Goal: Task Accomplishment & Management: Manage account settings

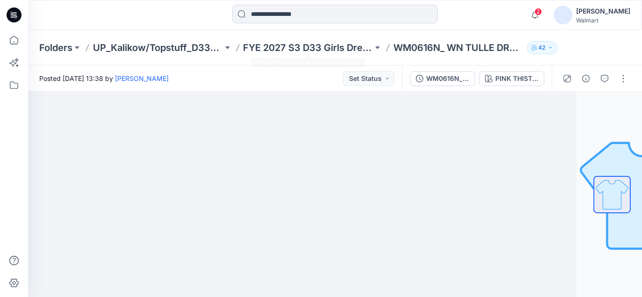
click at [333, 54] on div "Folders UP_Kalikow/Topstuff_D33_Girls Dresses FYE 2027 S3 D33 Girls Dresses Isf…" at bounding box center [335, 47] width 614 height 35
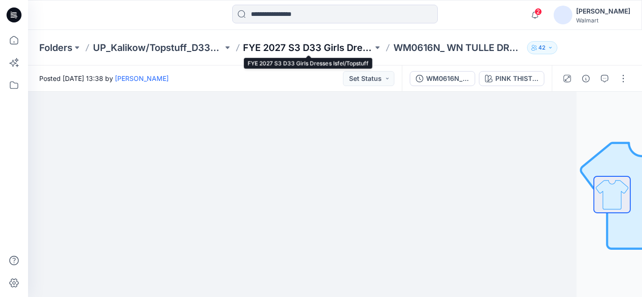
click at [332, 49] on p "FYE 2027 S3 D33 Girls Dresses Isfel/Topstuff" at bounding box center [308, 47] width 130 height 13
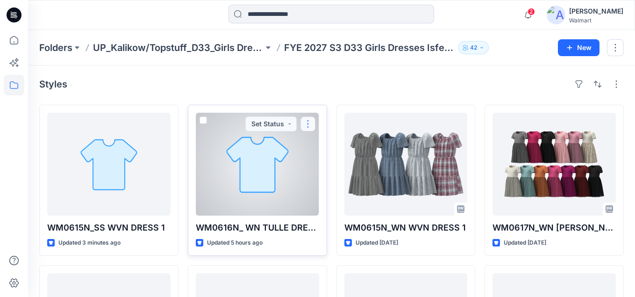
click at [310, 125] on button "button" at bounding box center [307, 123] width 15 height 15
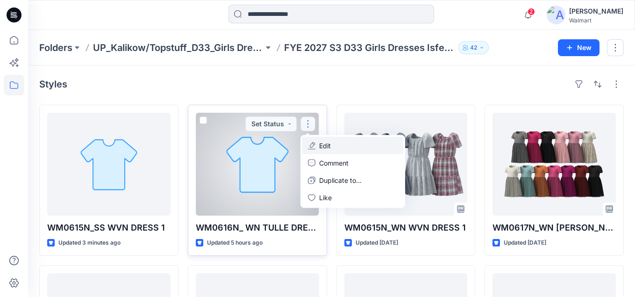
click at [326, 146] on p "Edit" at bounding box center [325, 146] width 12 height 10
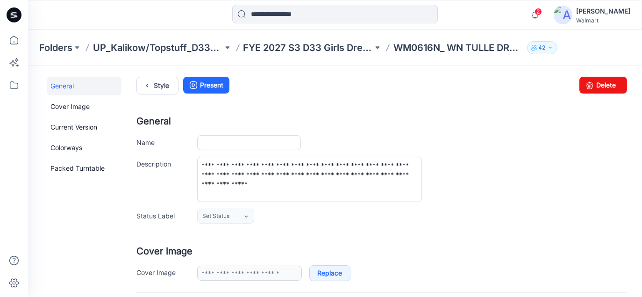
type input "**********"
click at [602, 81] on link "Delete" at bounding box center [603, 84] width 48 height 17
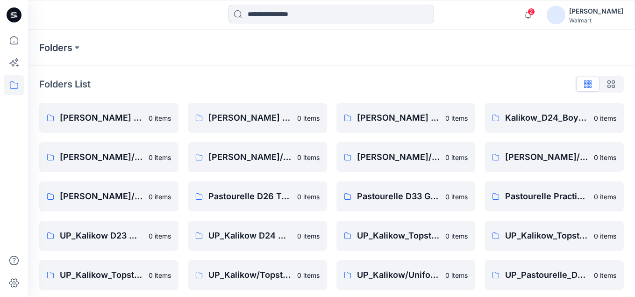
click at [12, 20] on icon at bounding box center [14, 14] width 15 height 15
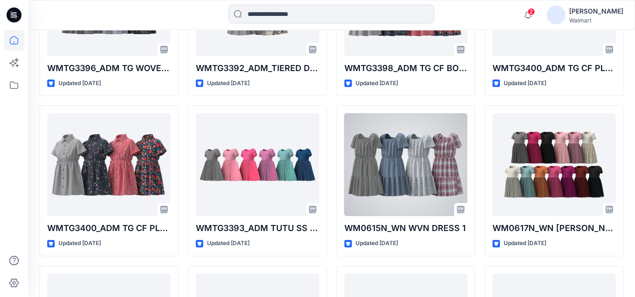
scroll to position [1007, 0]
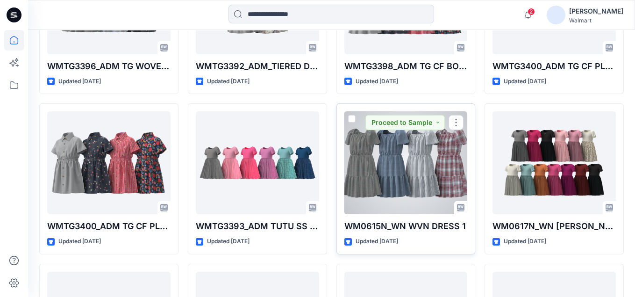
click at [407, 185] on div at bounding box center [405, 162] width 123 height 103
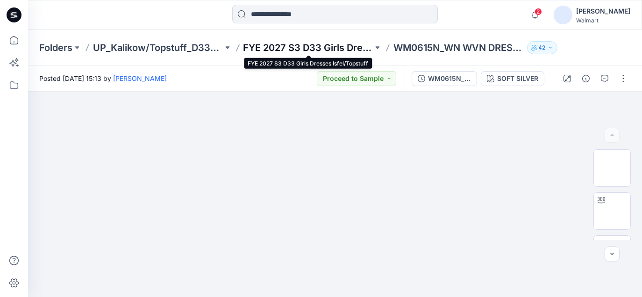
click at [321, 42] on p "FYE 2027 S3 D33 Girls Dresses Isfel/Topstuff" at bounding box center [308, 47] width 130 height 13
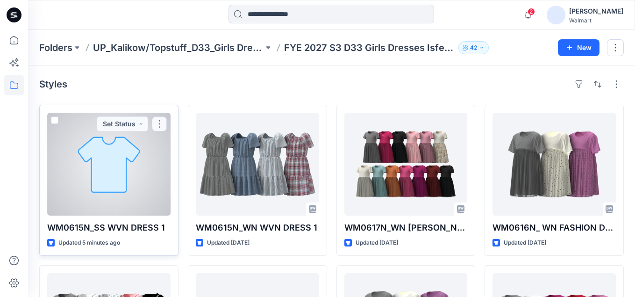
click at [155, 119] on button "button" at bounding box center [159, 123] width 15 height 15
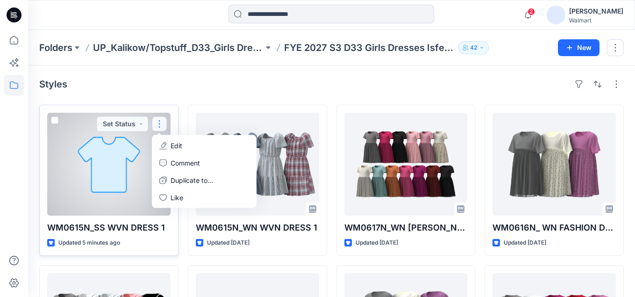
click at [173, 148] on p "Edit" at bounding box center [176, 146] width 12 height 10
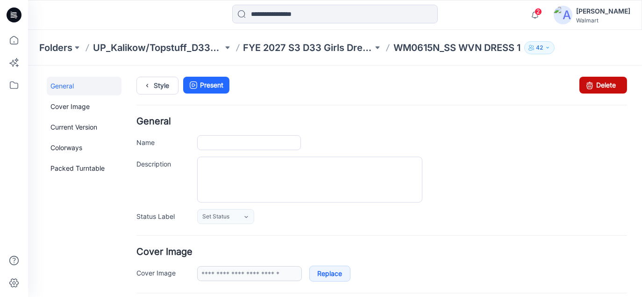
click at [583, 86] on icon at bounding box center [589, 84] width 13 height 17
type input "**********"
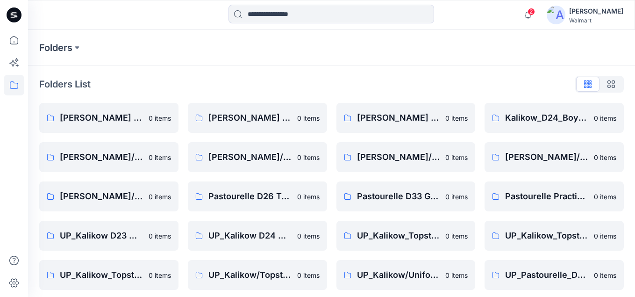
click at [15, 17] on icon at bounding box center [14, 14] width 15 height 15
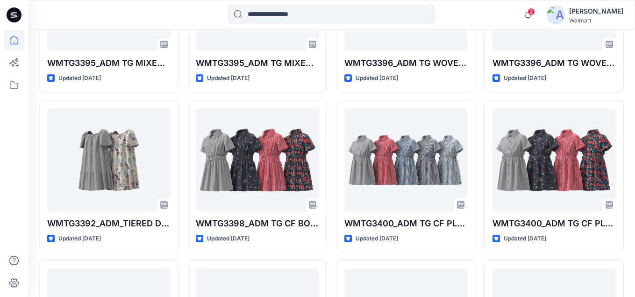
scroll to position [948, 0]
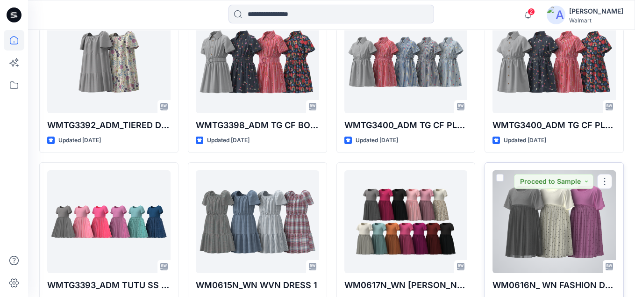
click at [551, 229] on div at bounding box center [553, 221] width 123 height 103
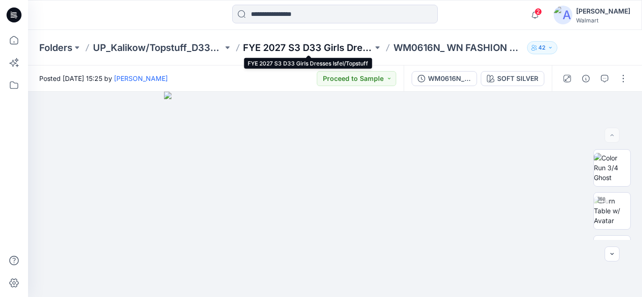
click at [315, 48] on p "FYE 2027 S3 D33 Girls Dresses Isfel/Topstuff" at bounding box center [308, 47] width 130 height 13
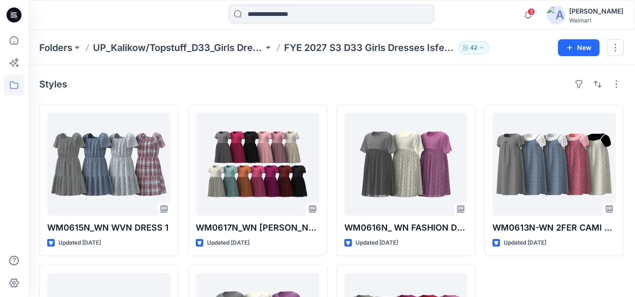
click at [8, 14] on icon at bounding box center [14, 14] width 15 height 15
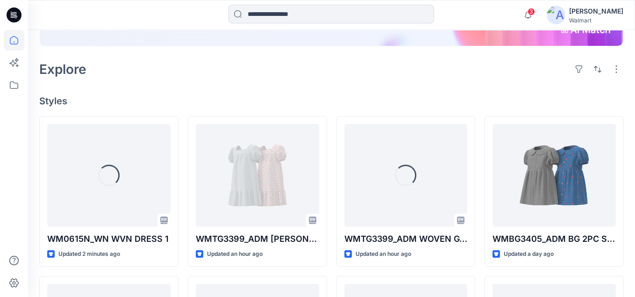
scroll to position [234, 0]
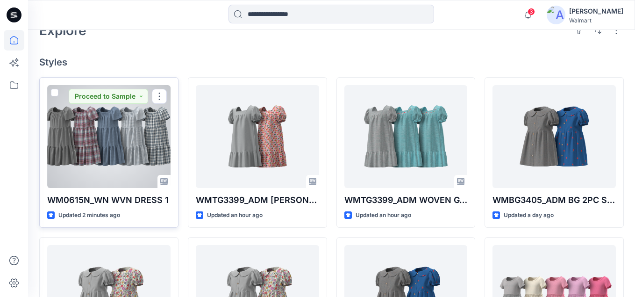
click at [119, 169] on div at bounding box center [108, 136] width 123 height 103
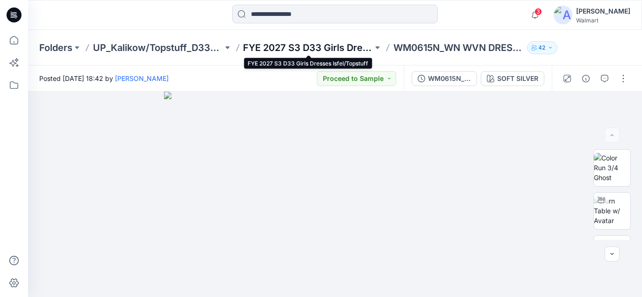
click at [307, 48] on p "FYE 2027 S3 D33 Girls Dresses Isfel/Topstuff" at bounding box center [308, 47] width 130 height 13
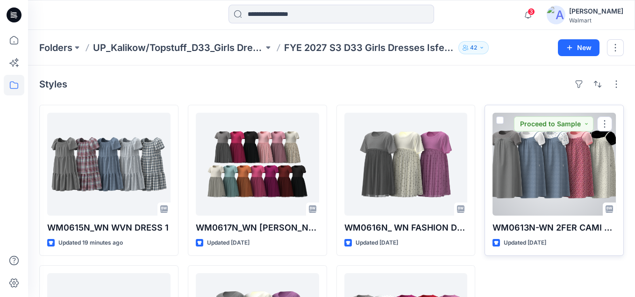
click at [534, 164] on div at bounding box center [553, 164] width 123 height 103
